Goal: Task Accomplishment & Management: Manage account settings

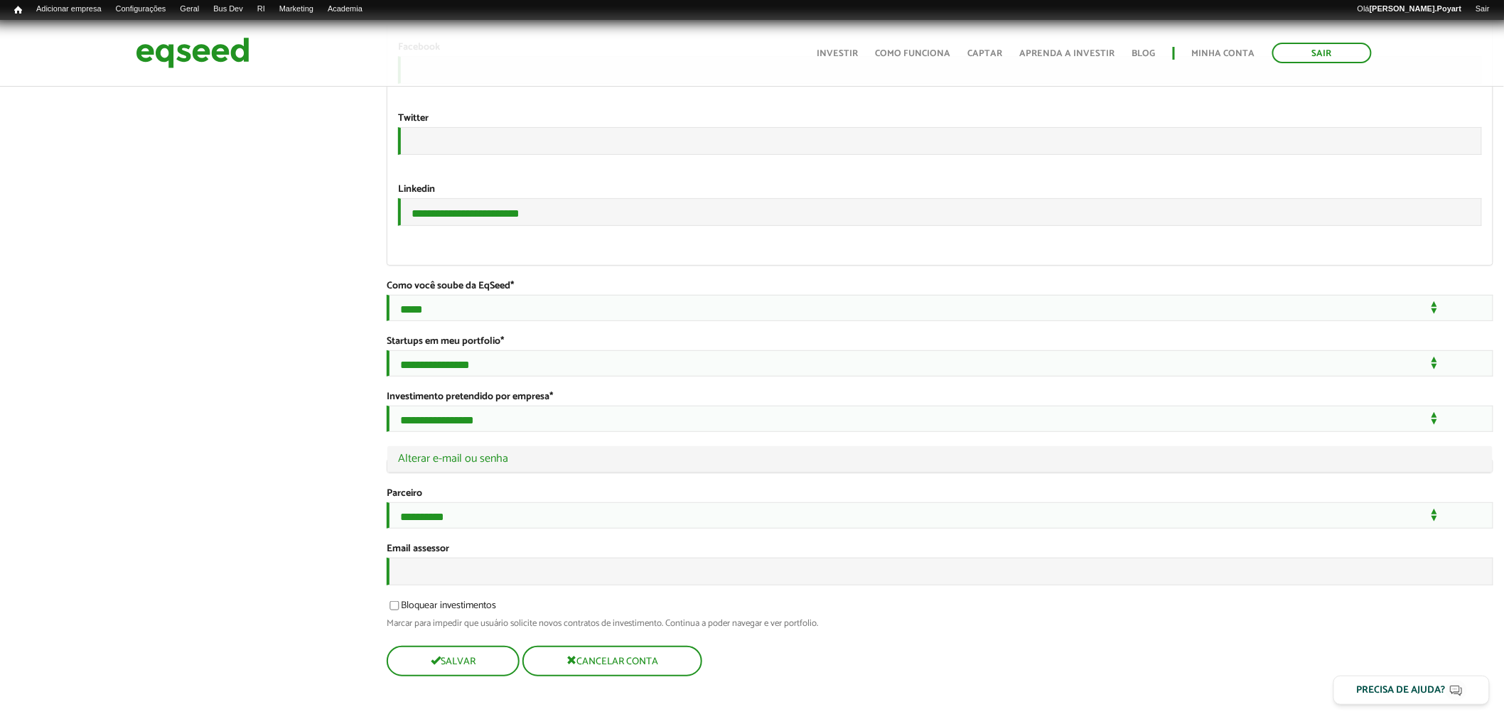
scroll to position [2540, 0]
click at [408, 572] on input "Email assessor" at bounding box center [940, 572] width 1107 height 28
type input "**********"
click at [427, 661] on button "Salvar" at bounding box center [452, 662] width 130 height 28
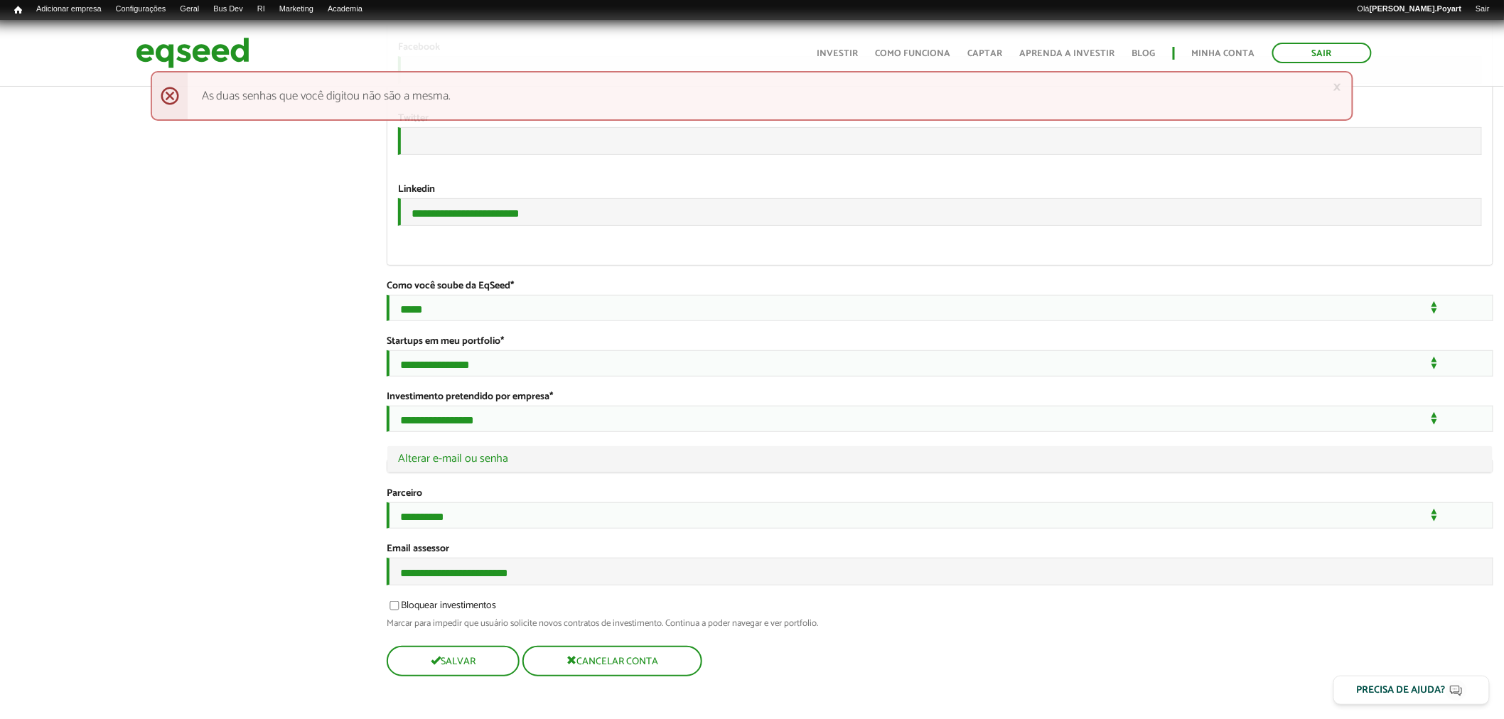
scroll to position [2540, 0]
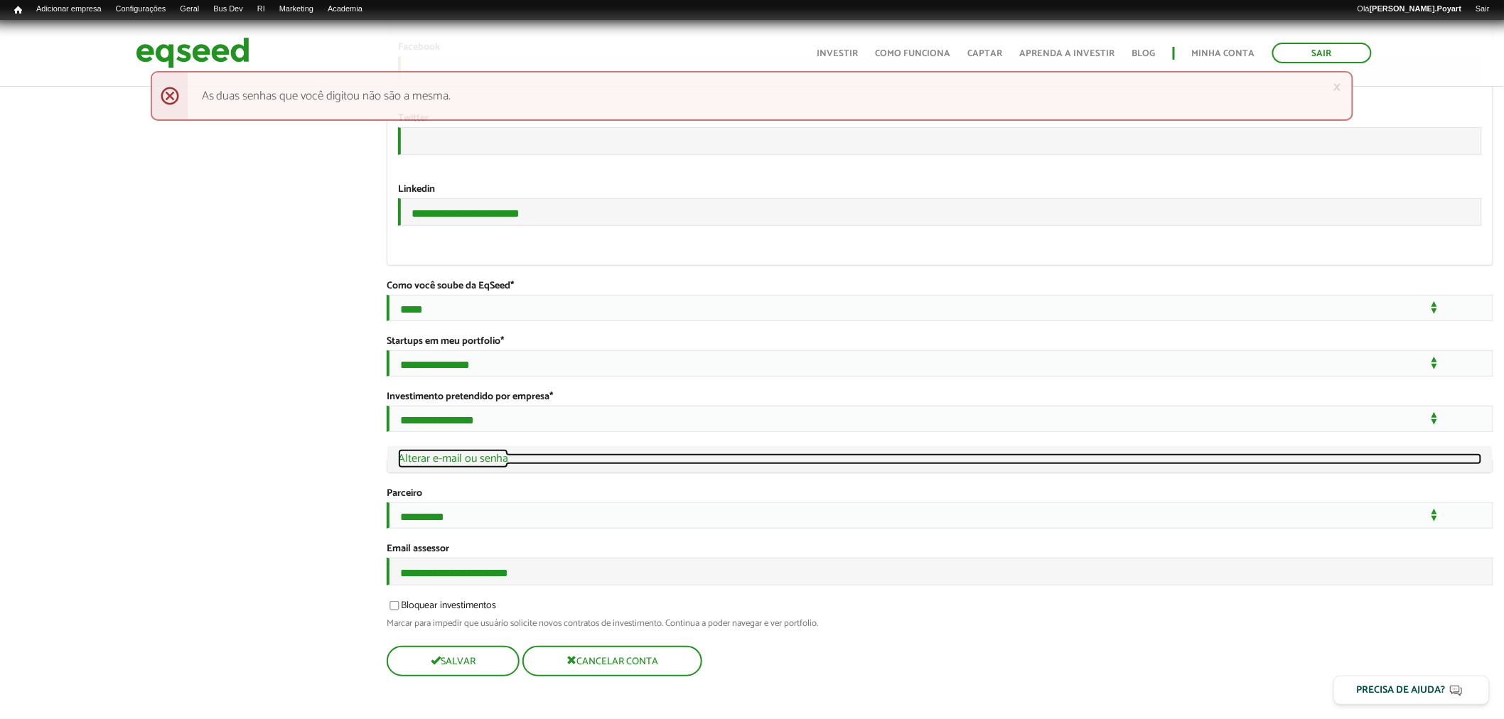
click at [471, 453] on link "Ocultar Alterar e-mail ou senha" at bounding box center [940, 458] width 1084 height 11
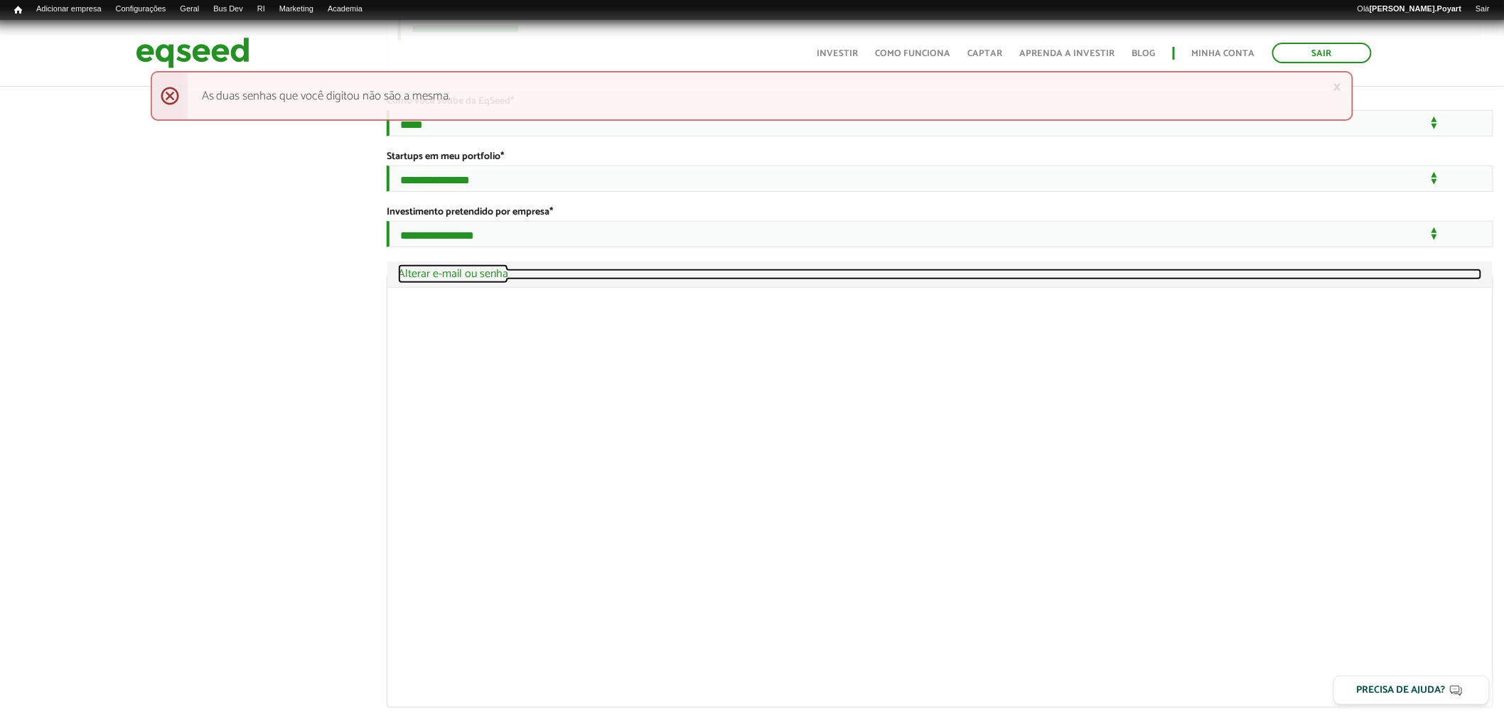
scroll to position [2718, 0]
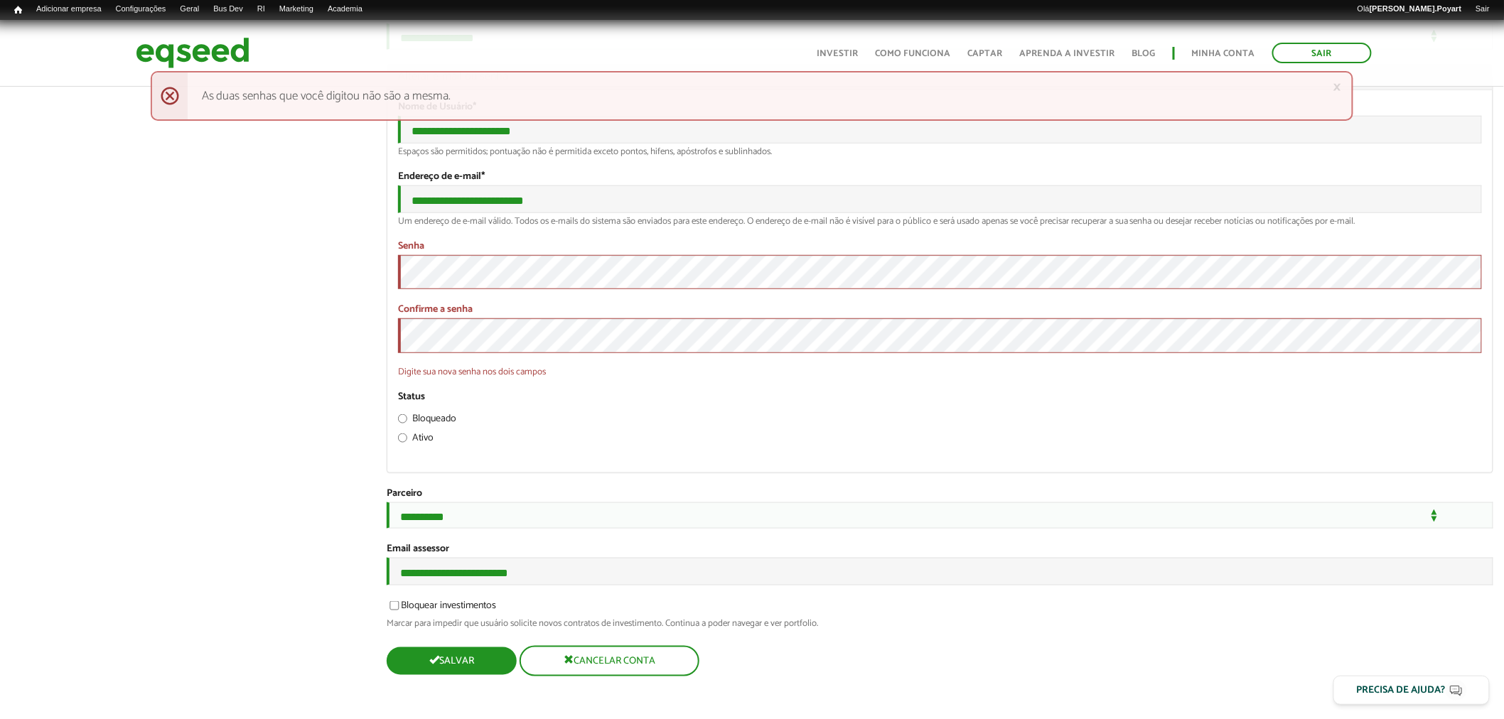
click at [449, 658] on button "Salvar" at bounding box center [452, 662] width 130 height 28
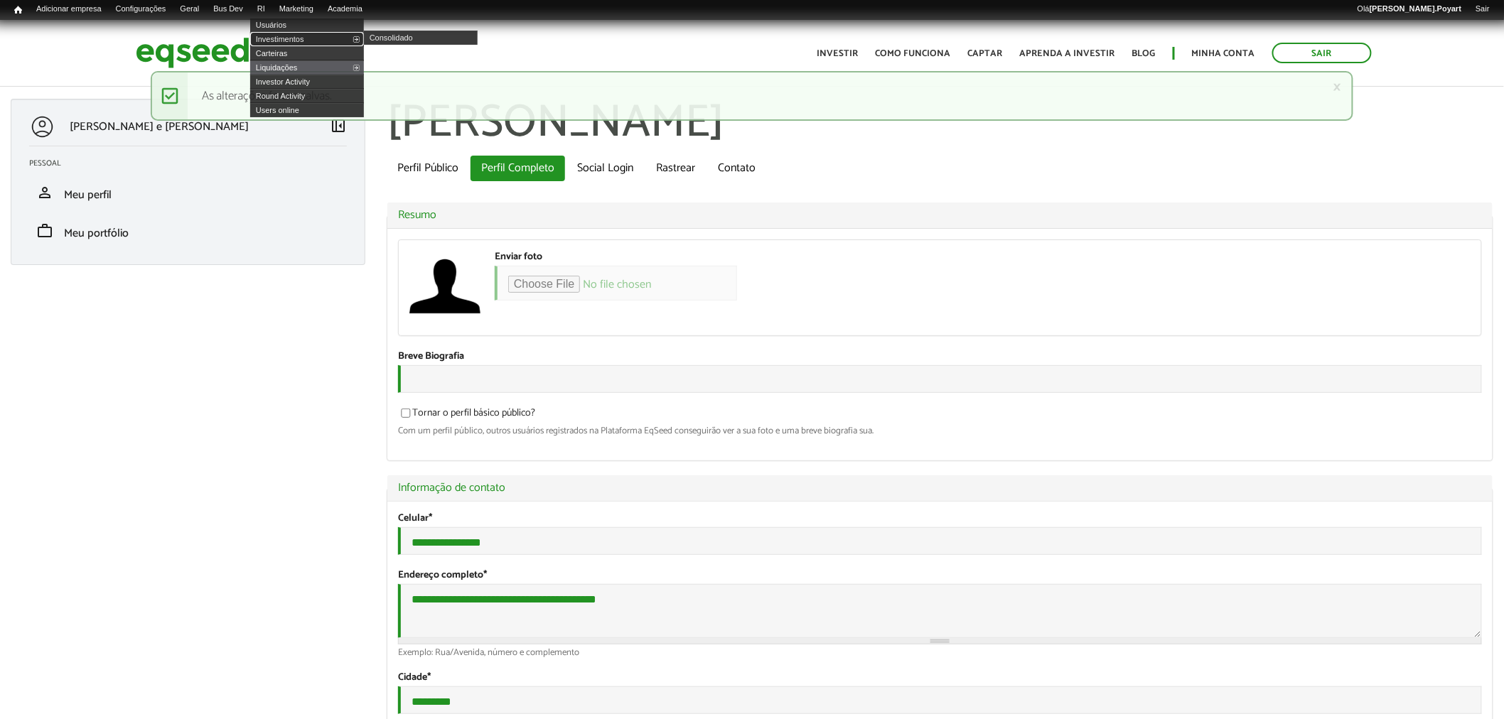
click at [288, 38] on link "Investimentos" at bounding box center [307, 39] width 114 height 14
